Goal: Information Seeking & Learning: Learn about a topic

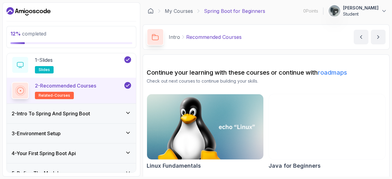
scroll to position [31, 0]
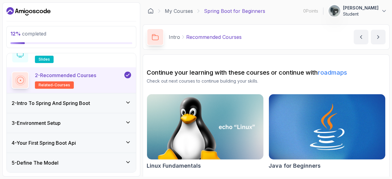
click at [121, 107] on div "2 - Intro To Spring And Spring Boot" at bounding box center [71, 103] width 129 height 20
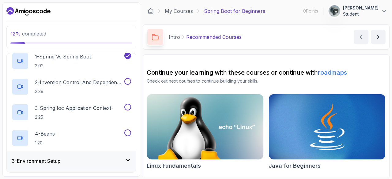
scroll to position [42, 0]
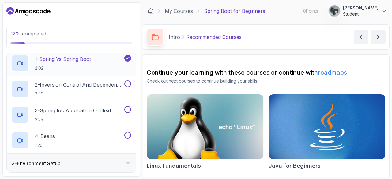
click at [80, 61] on p "1 - Spring Vs Spring Boot" at bounding box center [63, 58] width 56 height 7
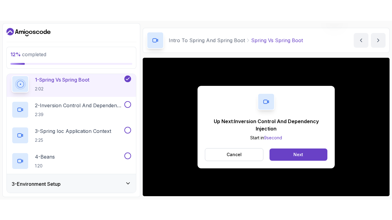
scroll to position [25, 0]
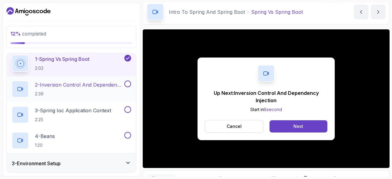
click at [113, 83] on p "2 - Inversion Control And Dependency Injection" at bounding box center [79, 84] width 88 height 7
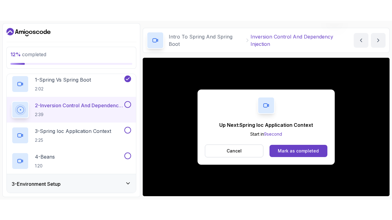
scroll to position [25, 0]
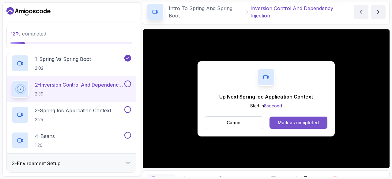
click at [294, 125] on button "Mark as completed" at bounding box center [298, 123] width 58 height 12
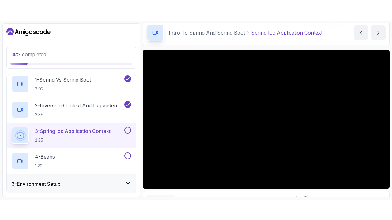
scroll to position [17, 0]
